Goal: Check status: Check status

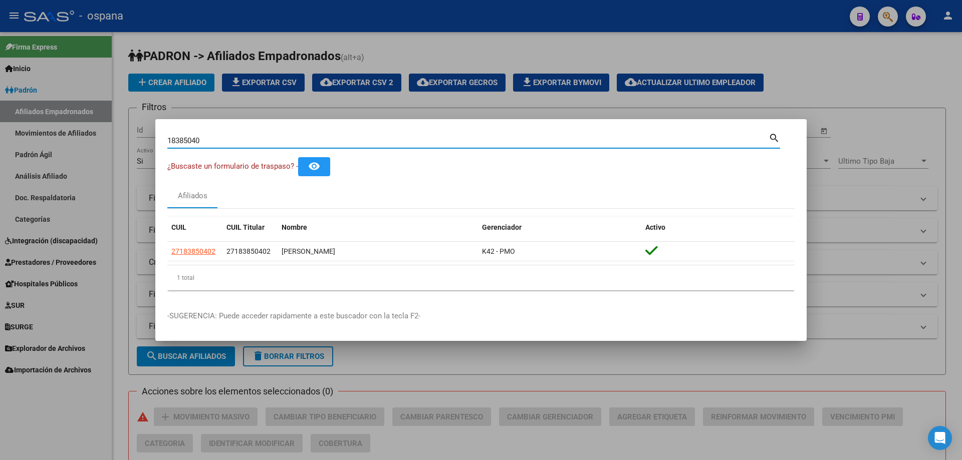
drag, startPoint x: 235, startPoint y: 141, endPoint x: 50, endPoint y: 113, distance: 187.0
click at [50, 113] on div "18385040 Buscar (apellido, dni, cuil, nro traspaso, cuit, obra social) search ¿…" at bounding box center [481, 230] width 962 height 460
type input "93144475"
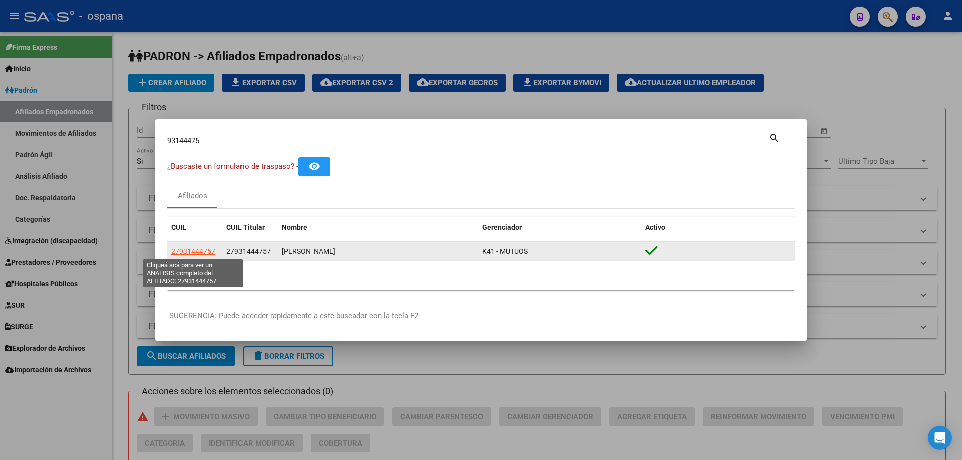
click at [198, 251] on span "27931444757" at bounding box center [193, 252] width 44 height 8
type textarea "27931444757"
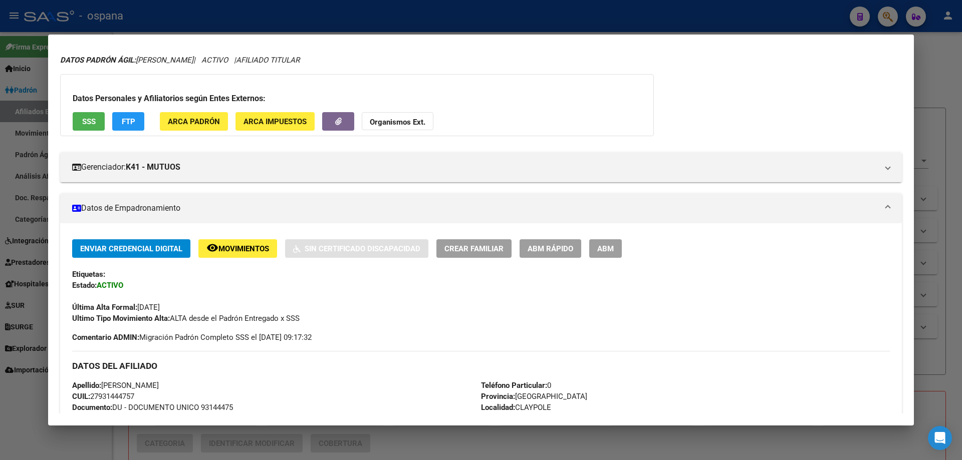
scroll to position [50, 0]
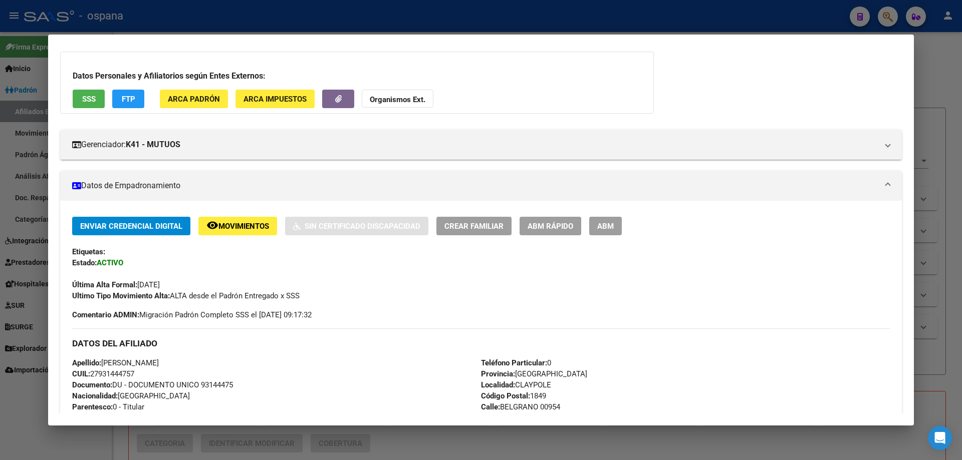
click at [0, 202] on div at bounding box center [481, 230] width 962 height 460
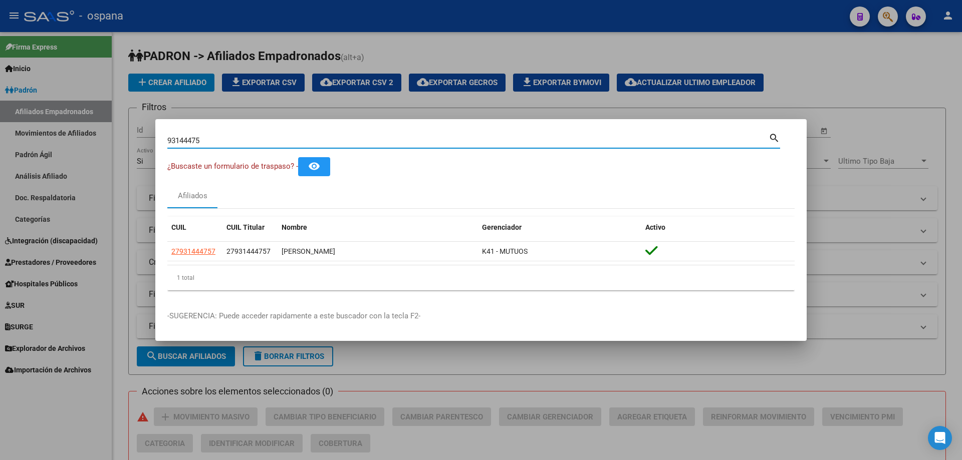
drag, startPoint x: 225, startPoint y: 138, endPoint x: 85, endPoint y: 156, distance: 141.5
click at [85, 156] on div "93144475 Buscar (apellido, dni, cuil, nro traspaso, cuit, obra social) search ¿…" at bounding box center [481, 230] width 962 height 460
type input "31934508"
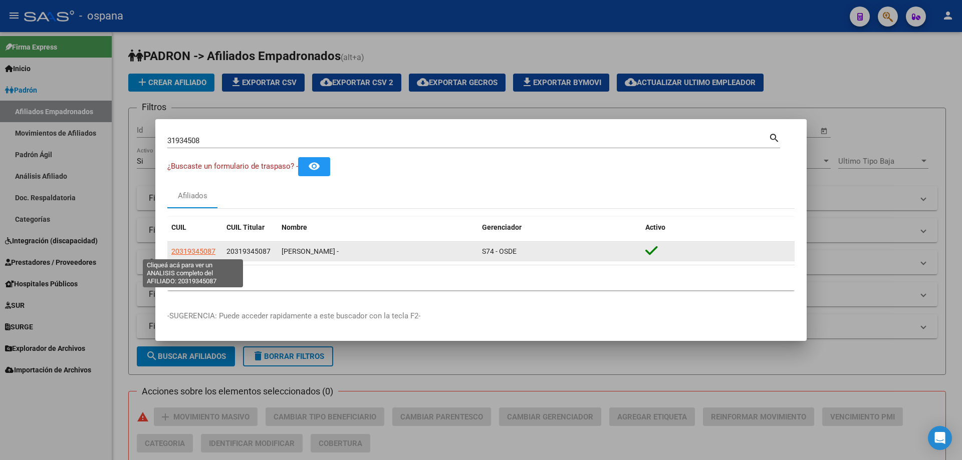
click at [193, 254] on span "20319345087" at bounding box center [193, 252] width 44 height 8
type textarea "20319345087"
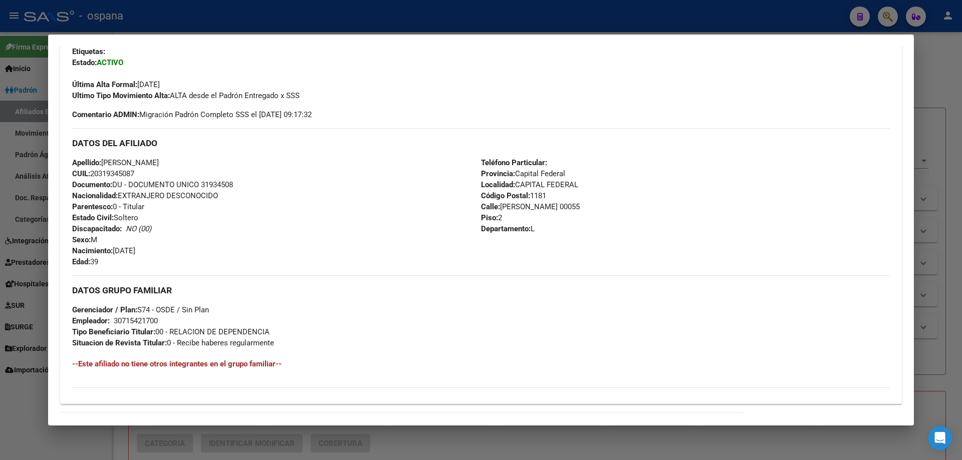
scroll to position [373, 0]
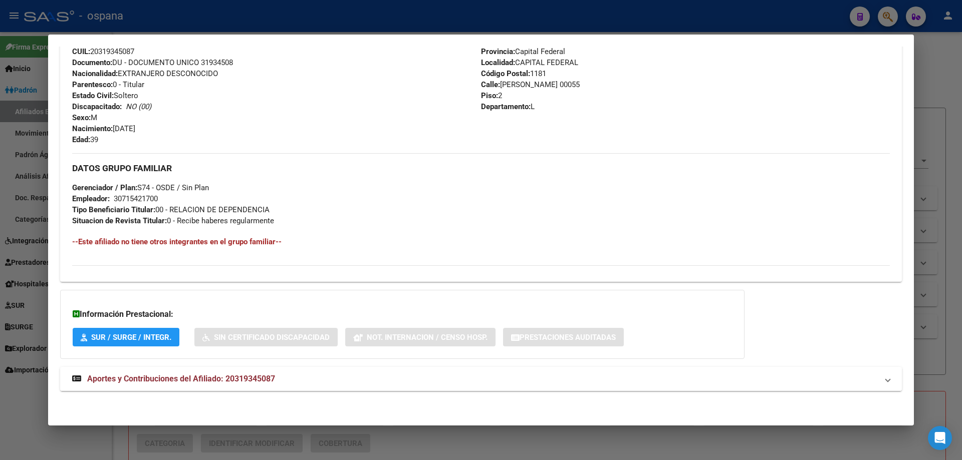
click at [142, 380] on span "Aportes y Contribuciones del Afiliado: 20319345087" at bounding box center [181, 379] width 188 height 10
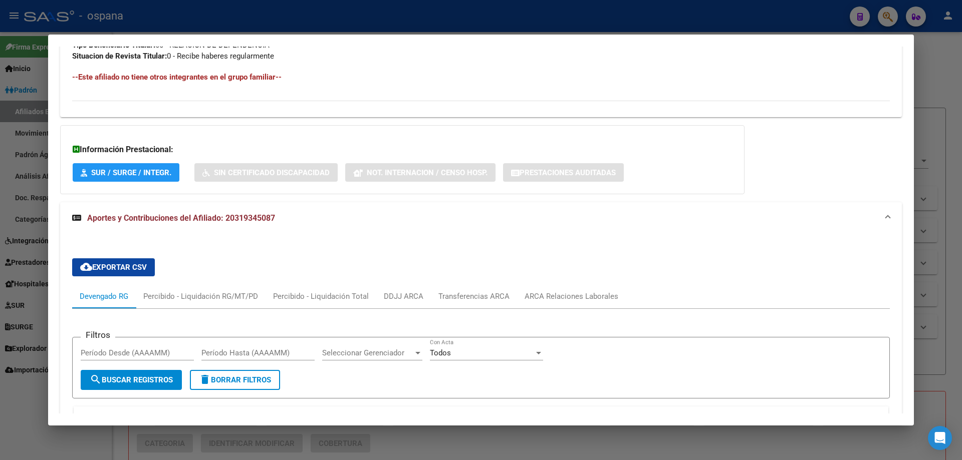
scroll to position [524, 0]
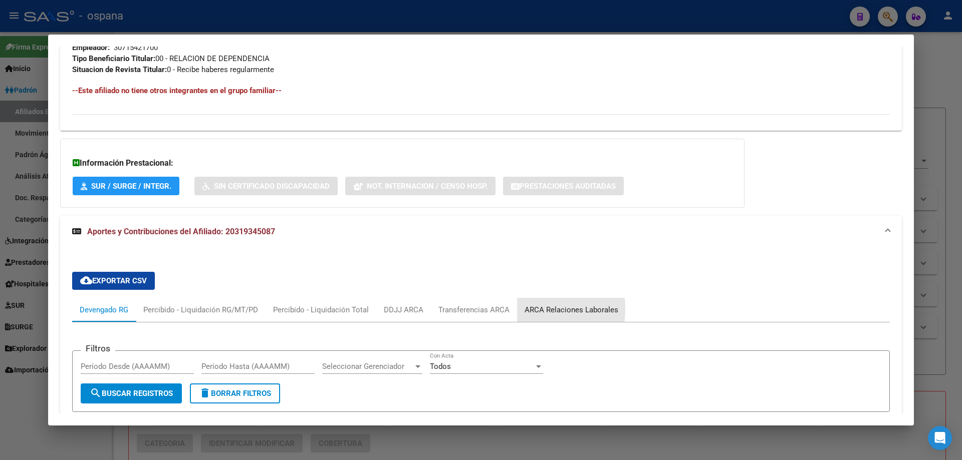
click at [530, 309] on div "ARCA Relaciones Laborales" at bounding box center [572, 310] width 94 height 11
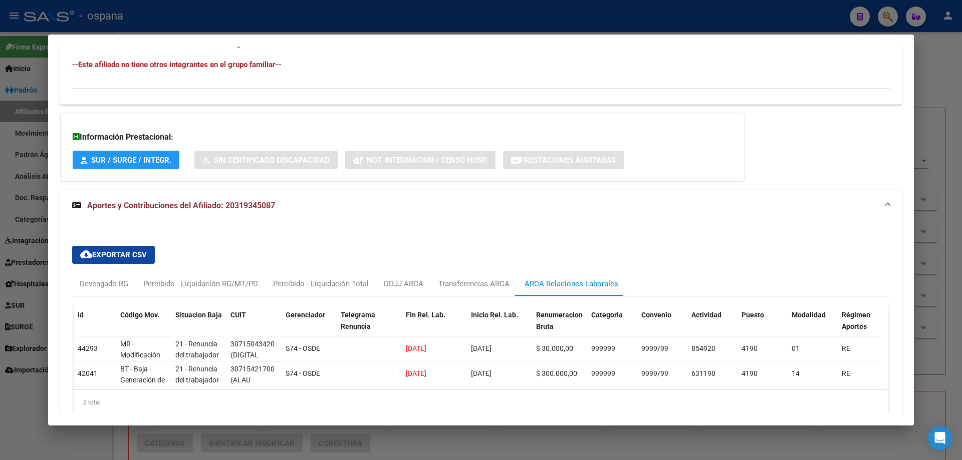
scroll to position [606, 0]
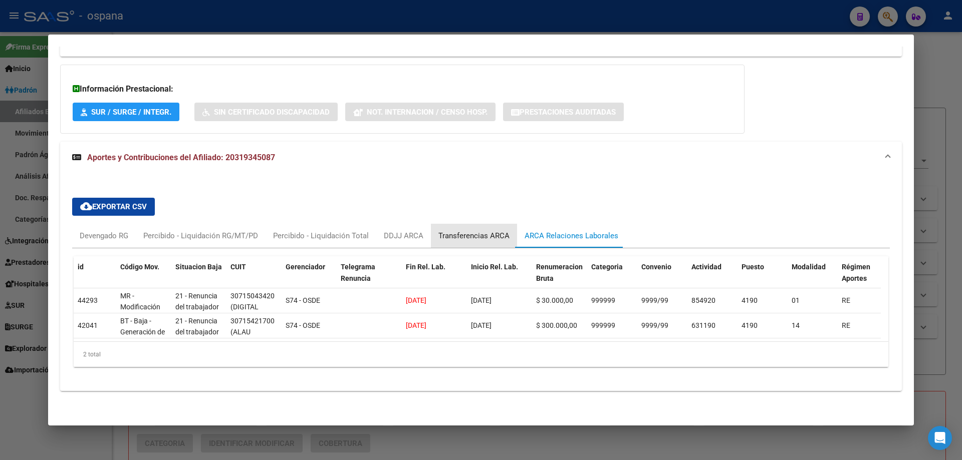
click at [476, 231] on div "Transferencias ARCA" at bounding box center [473, 235] width 71 height 11
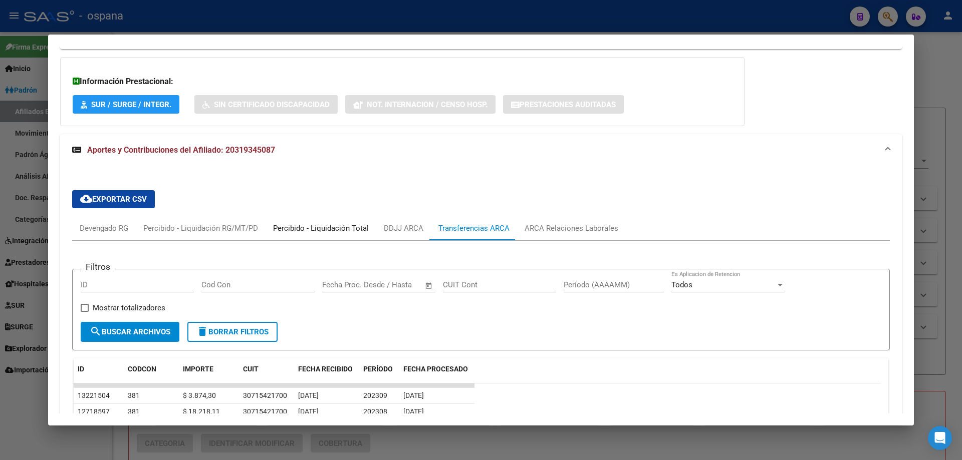
click at [306, 224] on div "Percibido - Liquidación Total" at bounding box center [321, 228] width 96 height 11
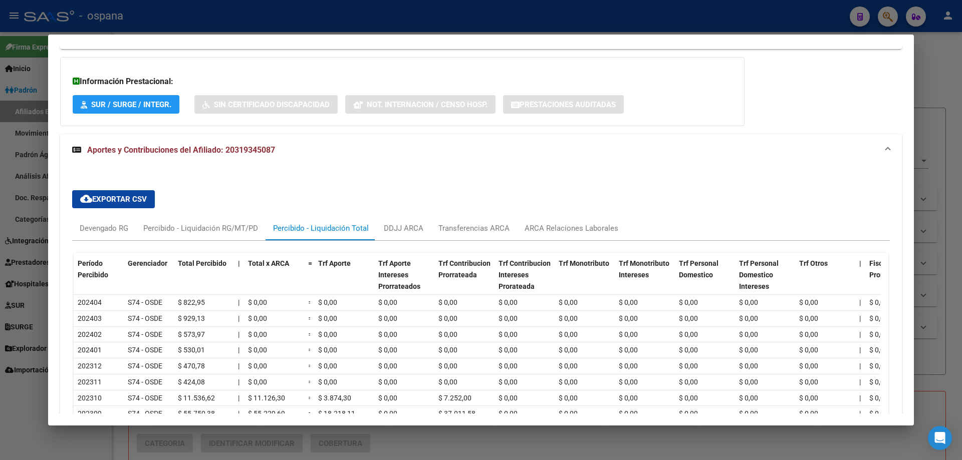
click at [0, 254] on div at bounding box center [481, 230] width 962 height 460
